Goal: Task Accomplishment & Management: Use online tool/utility

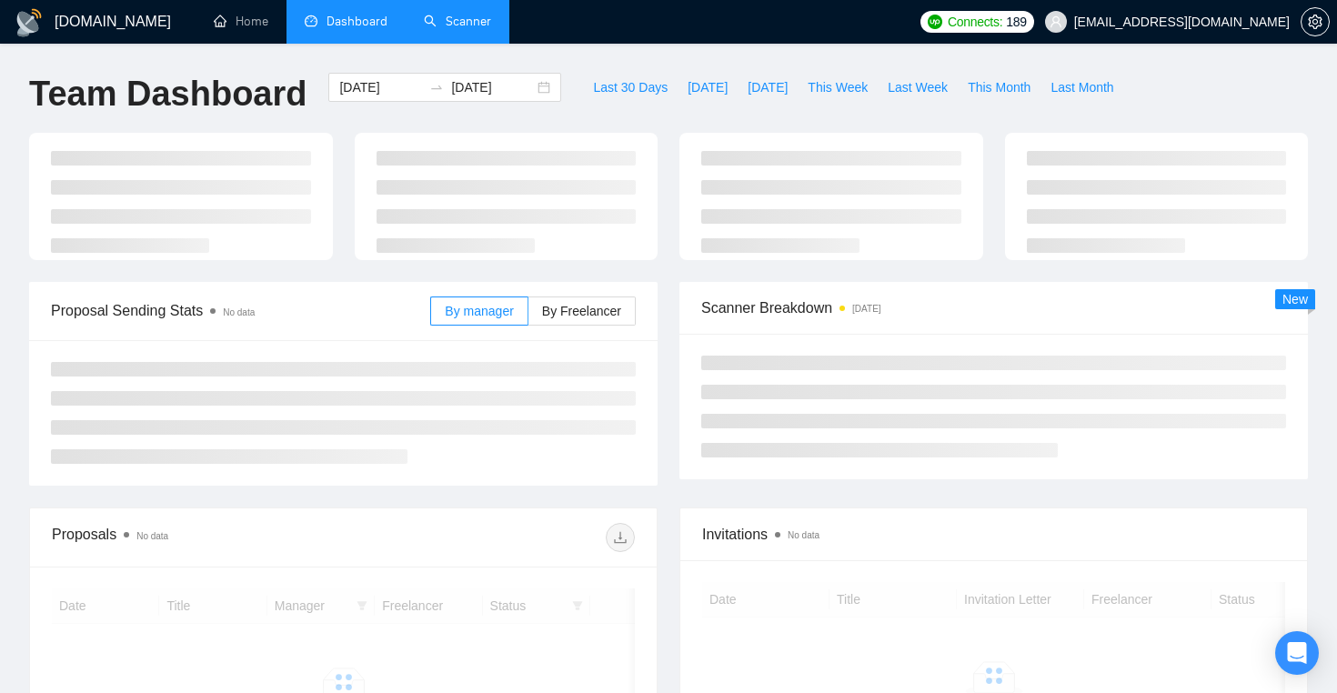
click at [479, 20] on link "Scanner" at bounding box center [457, 21] width 67 height 15
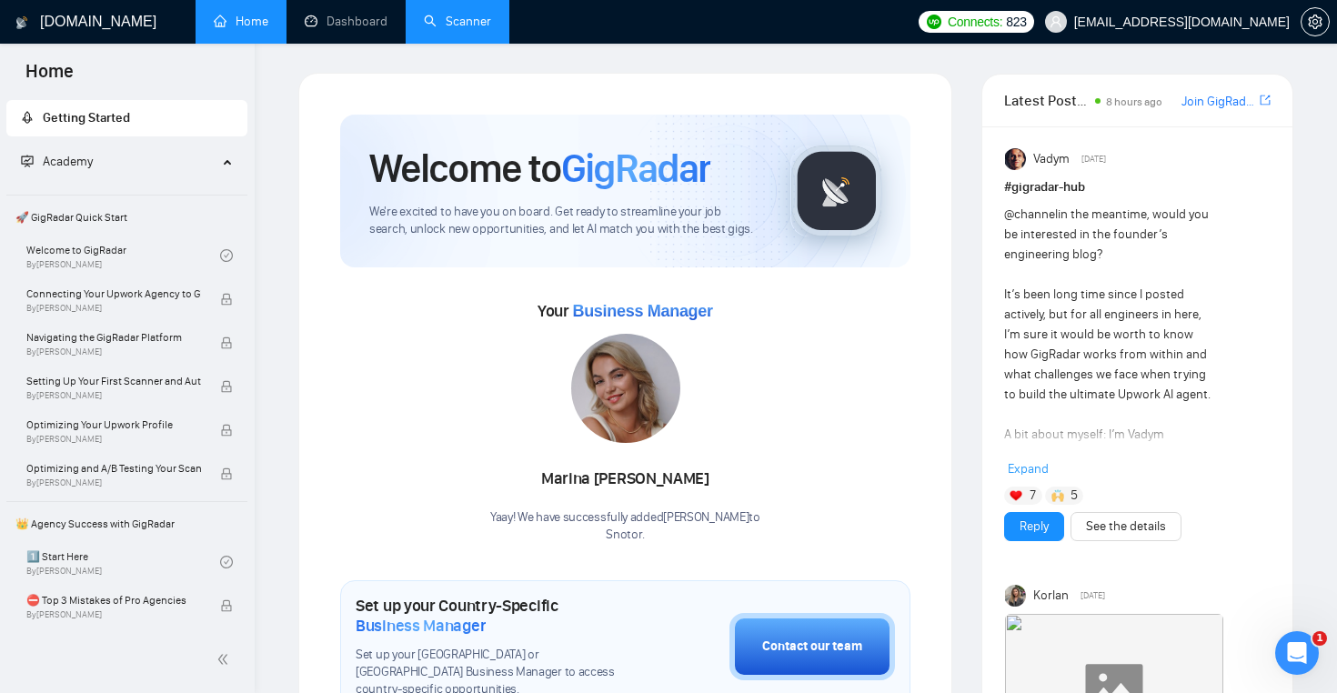
click at [450, 18] on link "Scanner" at bounding box center [457, 21] width 67 height 15
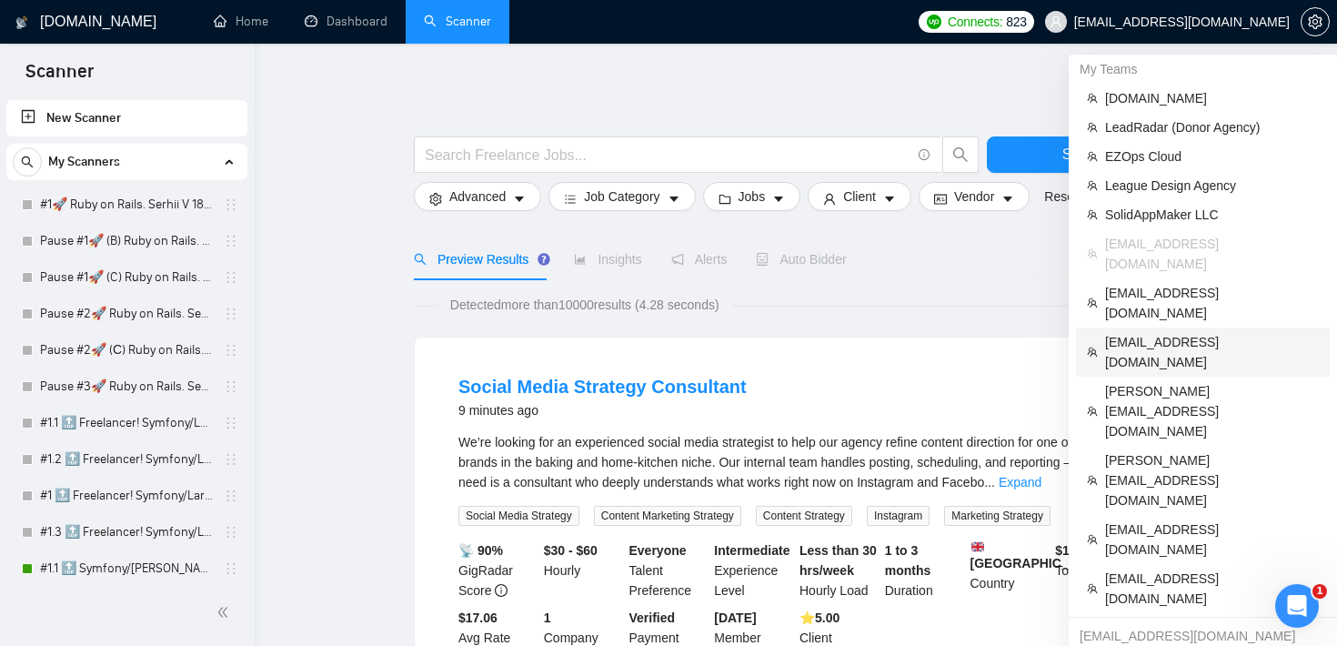
click at [1203, 332] on span "[EMAIL_ADDRESS][DOMAIN_NAME]" at bounding box center [1212, 352] width 214 height 40
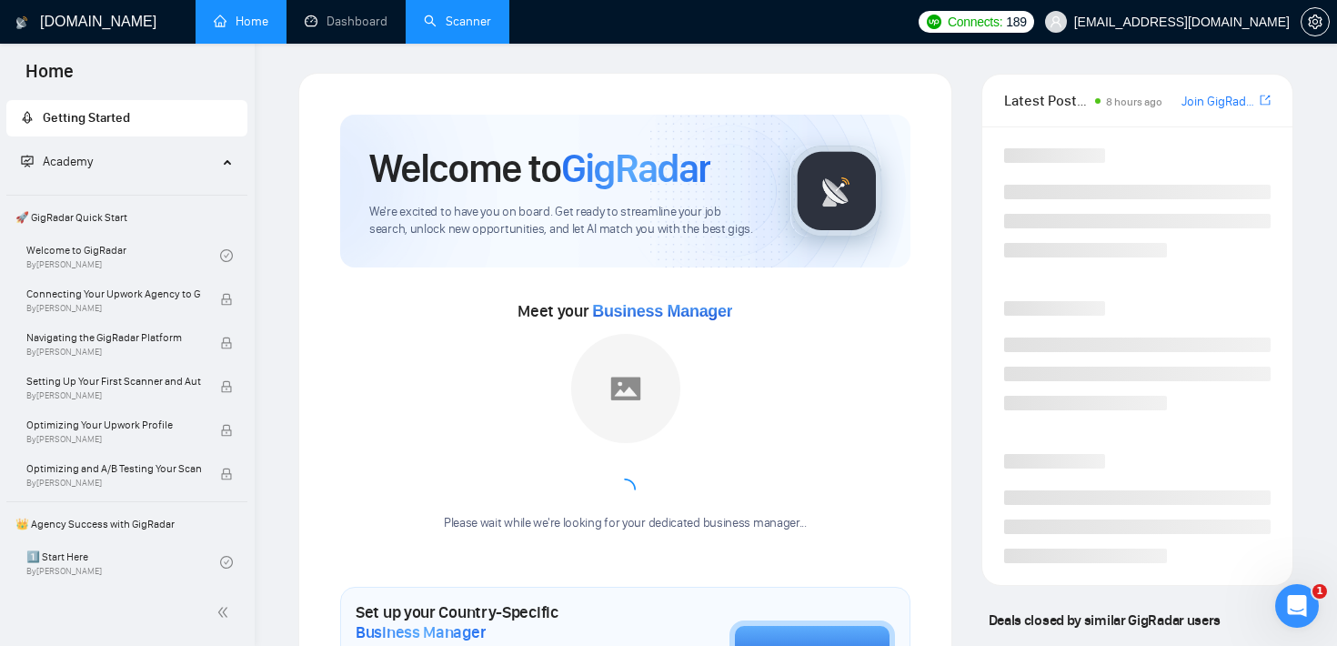
click at [467, 20] on link "Scanner" at bounding box center [457, 21] width 67 height 15
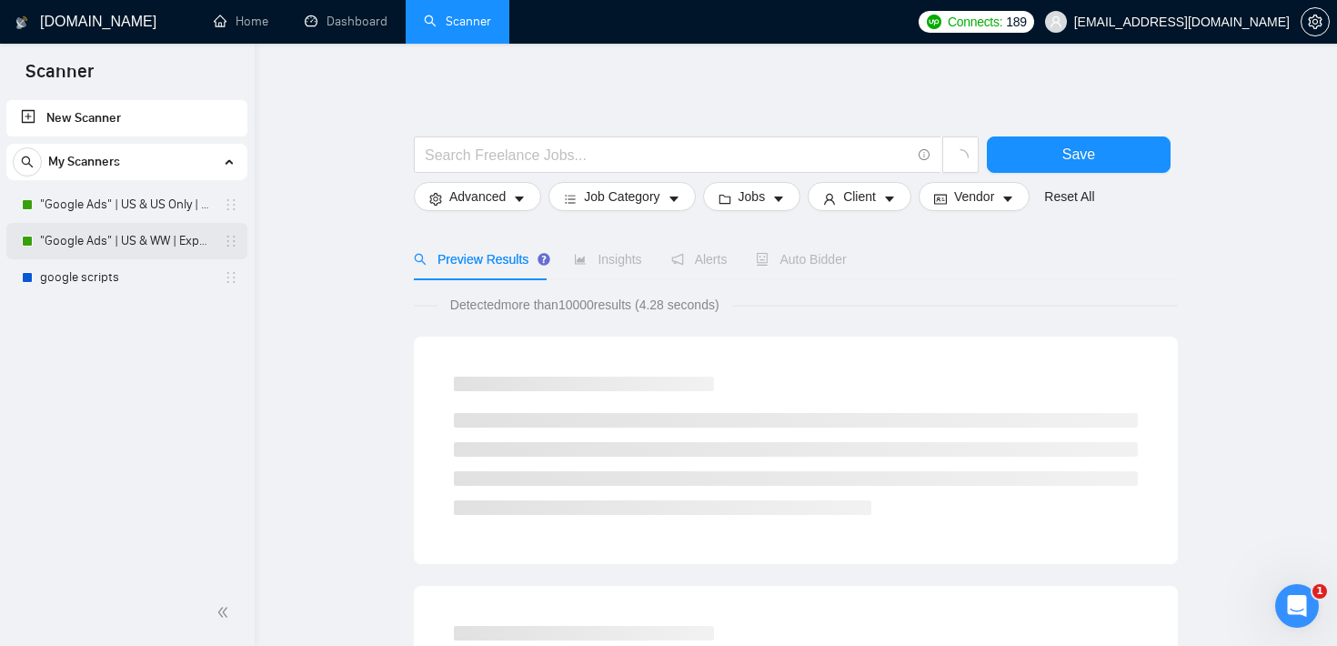
click at [150, 246] on link ""Google Ads" | US & WW | Expert" at bounding box center [126, 241] width 173 height 36
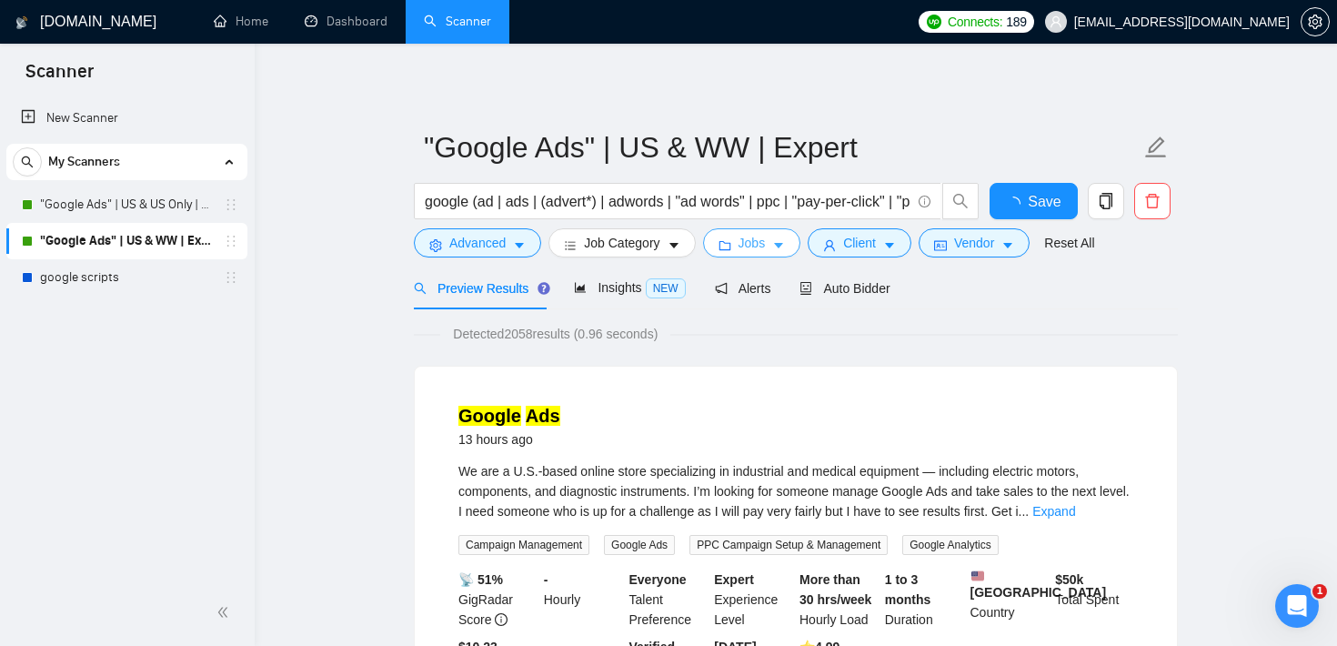
click at [771, 247] on button "Jobs" at bounding box center [752, 242] width 98 height 29
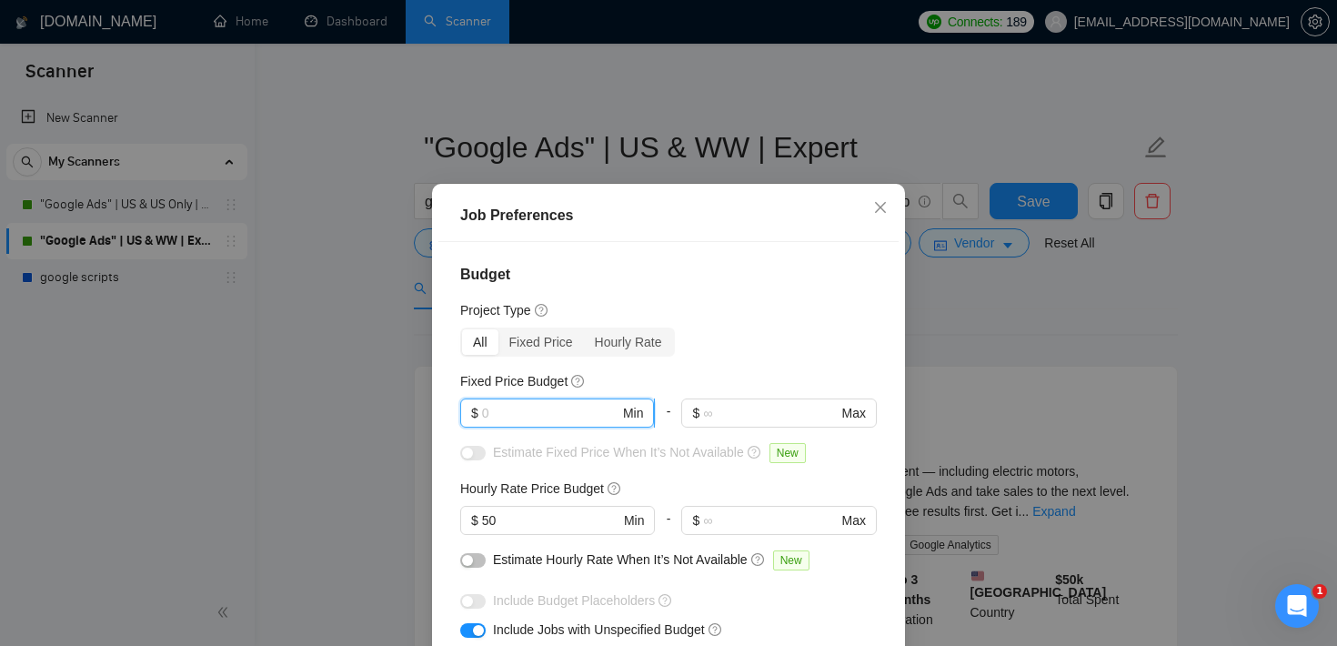
click at [506, 417] on input "text" at bounding box center [550, 413] width 137 height 20
click at [872, 208] on span "Close" at bounding box center [880, 208] width 49 height 49
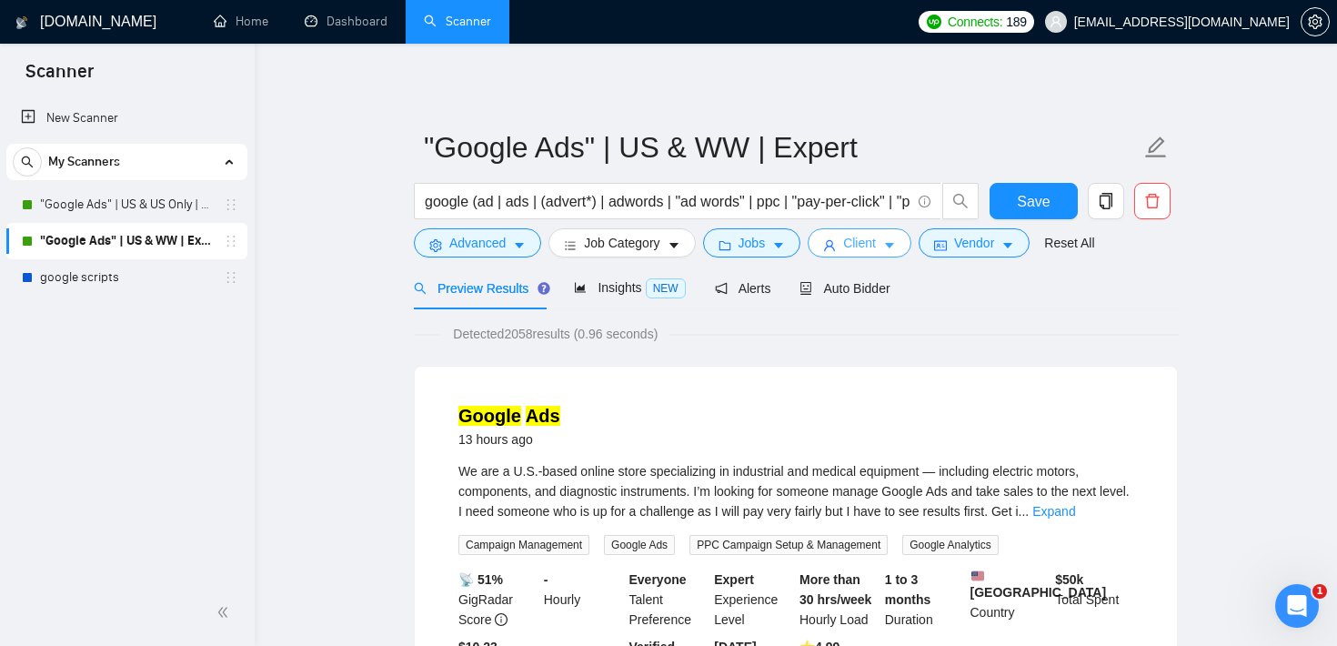
click at [863, 241] on span "Client" at bounding box center [859, 243] width 33 height 20
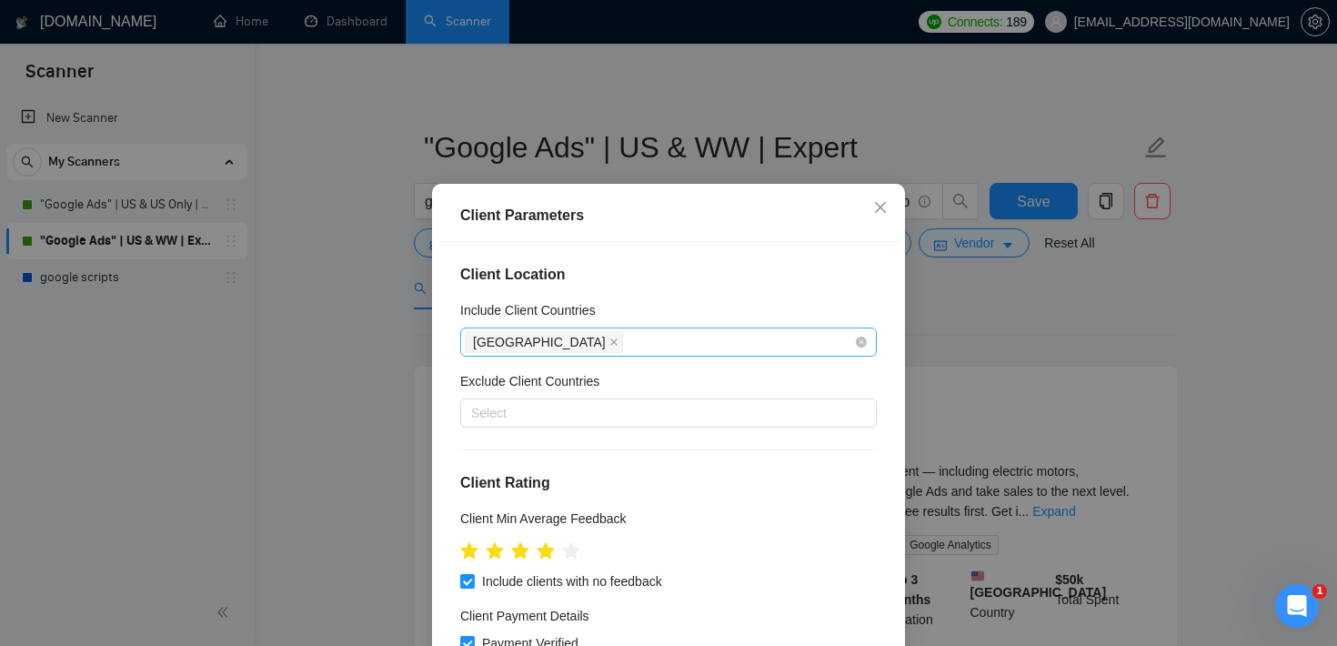
click at [636, 350] on div "[GEOGRAPHIC_DATA]" at bounding box center [659, 341] width 389 height 25
click at [650, 280] on h4 "Client Location" at bounding box center [668, 275] width 417 height 22
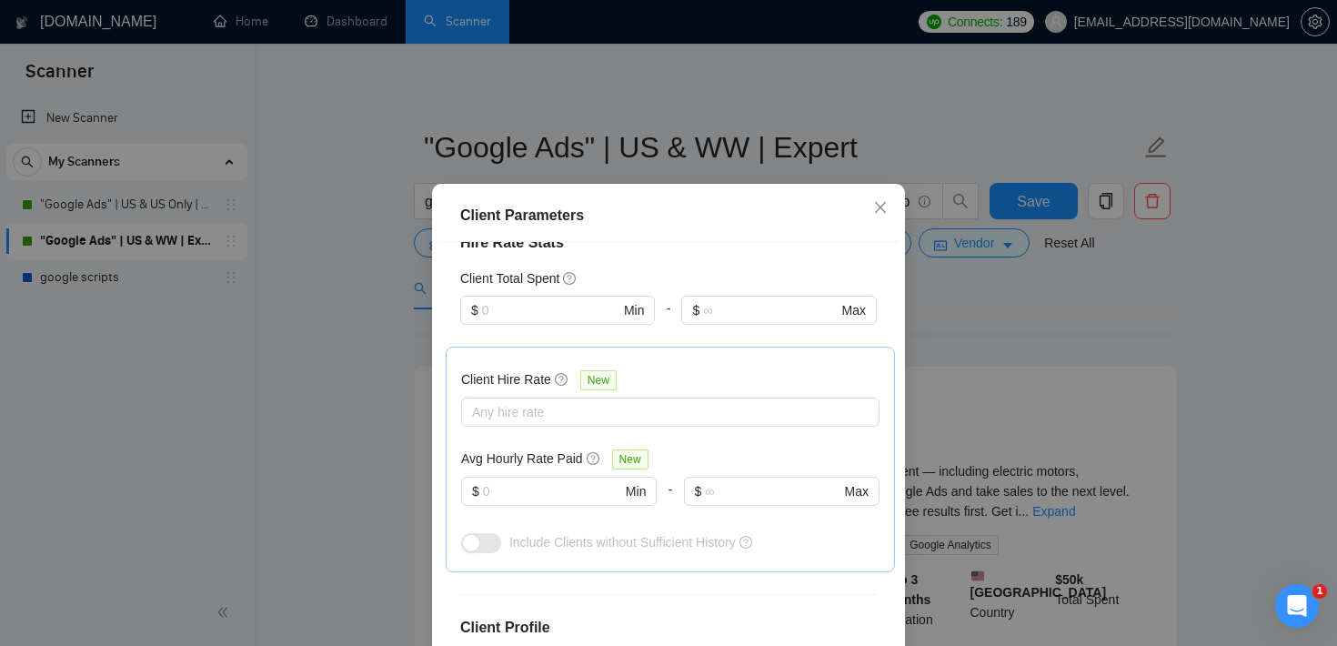
scroll to position [473, 0]
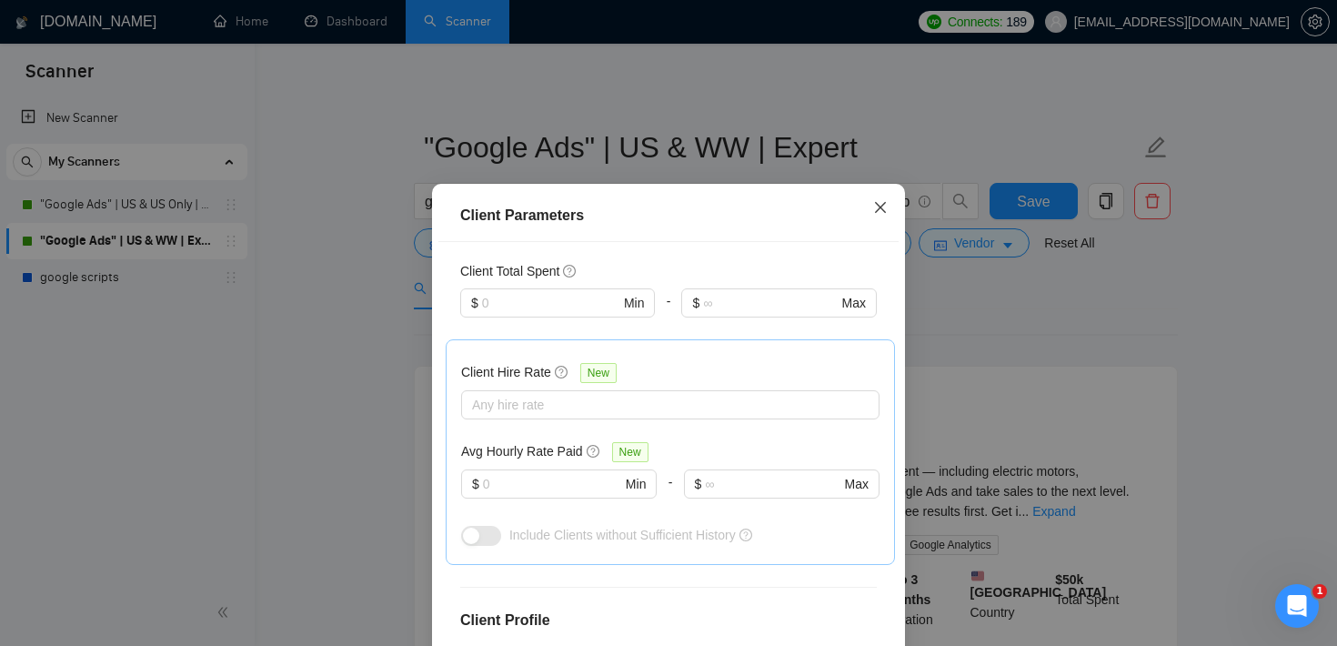
click at [874, 210] on icon "close" at bounding box center [880, 207] width 15 height 15
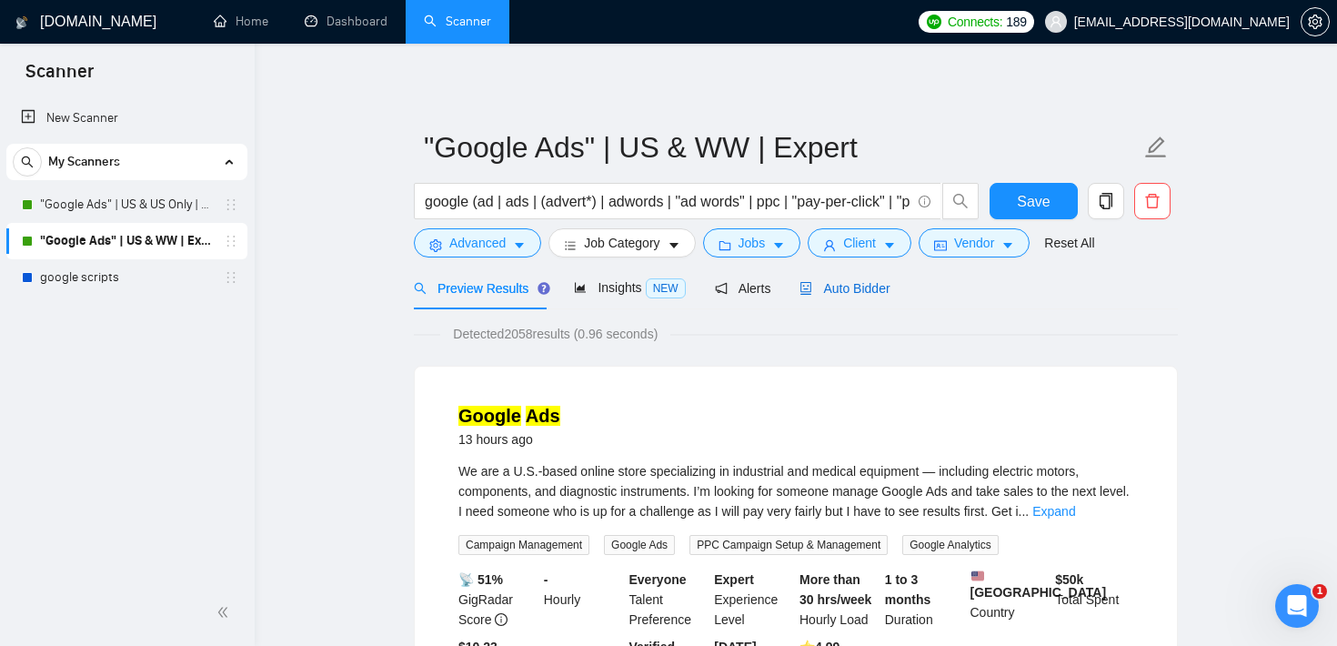
click at [866, 285] on span "Auto Bidder" at bounding box center [845, 288] width 90 height 15
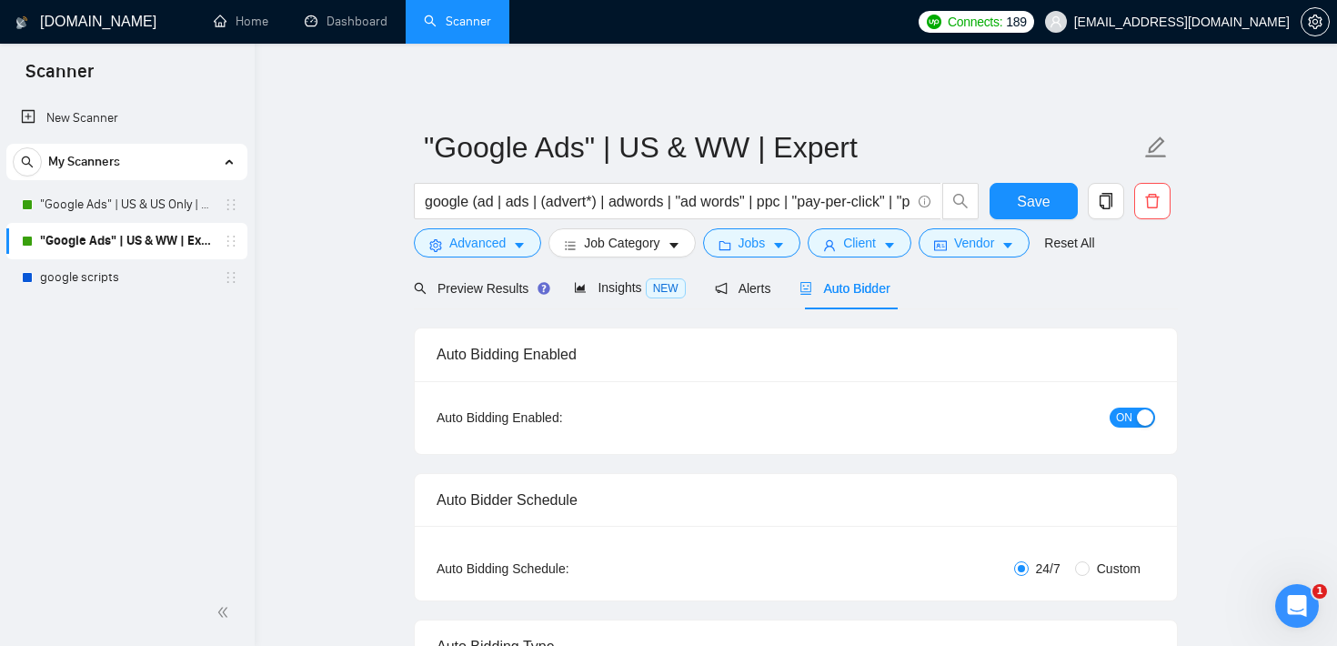
checkbox input "true"
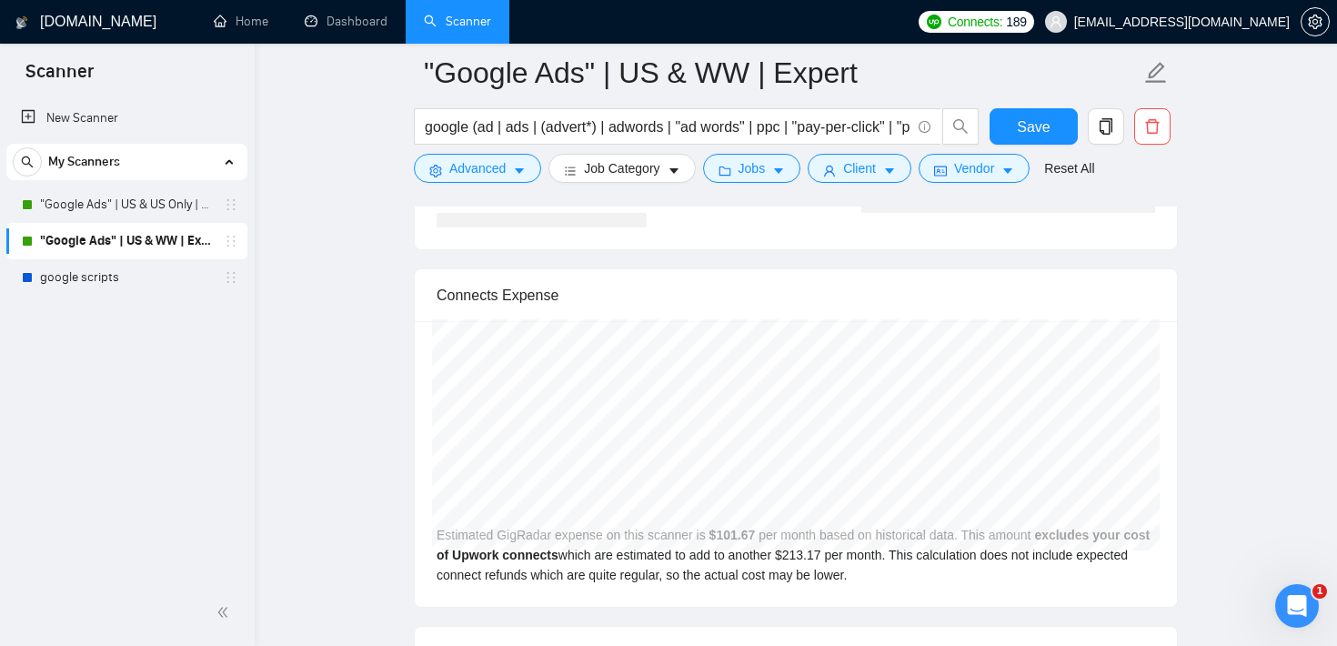
scroll to position [3777, 0]
